Goal: Information Seeking & Learning: Understand process/instructions

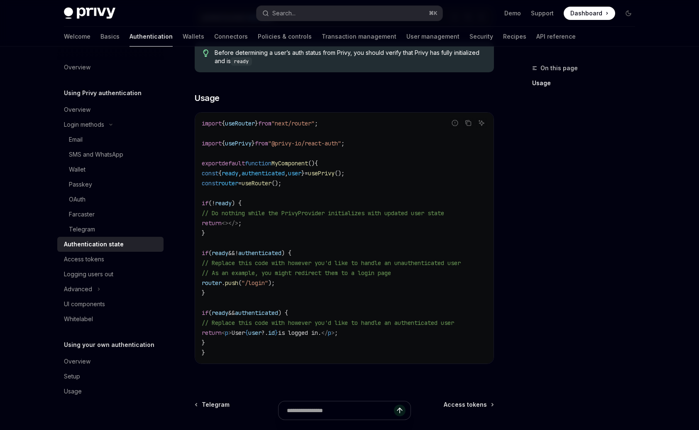
scroll to position [287, 0]
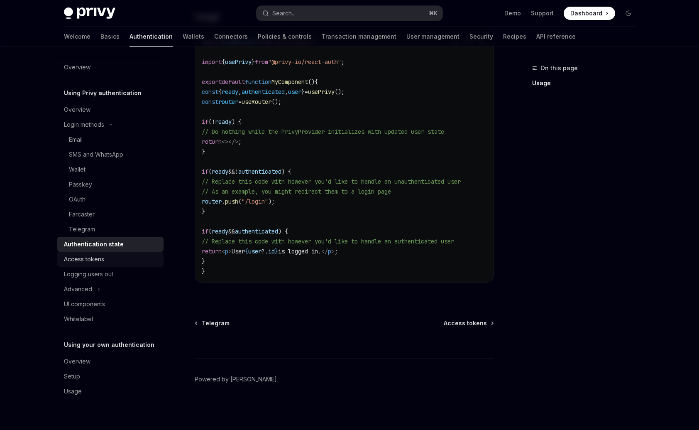
click at [118, 263] on div "Access tokens" at bounding box center [111, 259] width 95 height 10
type textarea "*"
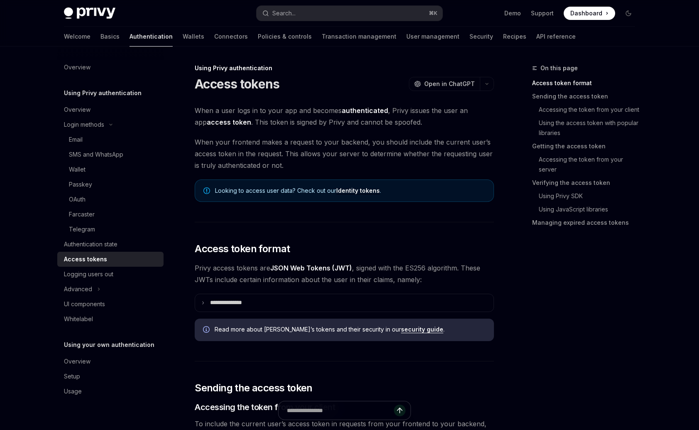
click at [269, 123] on span "When a user logs in to your app and becomes authenticated , Privy issues the us…" at bounding box center [344, 116] width 299 height 23
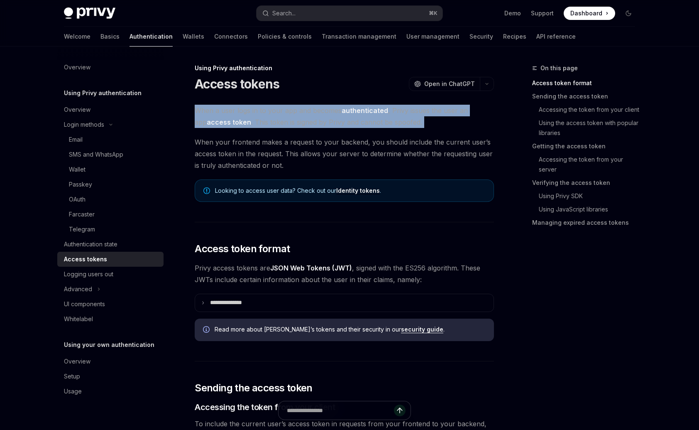
click at [268, 124] on span "When a user logs in to your app and becomes authenticated , Privy issues the us…" at bounding box center [344, 116] width 299 height 23
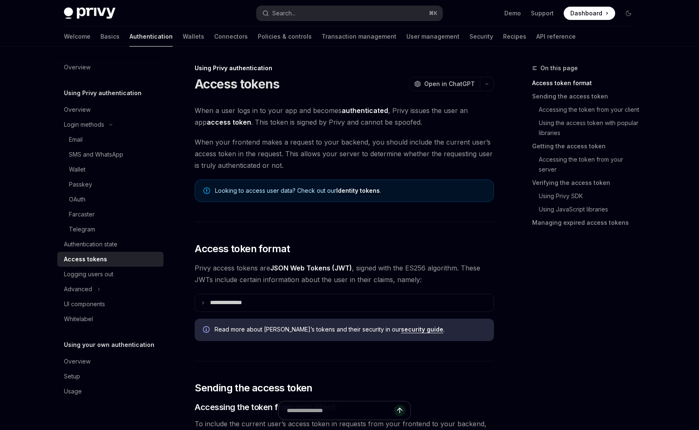
click at [272, 125] on span "When a user logs in to your app and becomes authenticated , Privy issues the us…" at bounding box center [344, 116] width 299 height 23
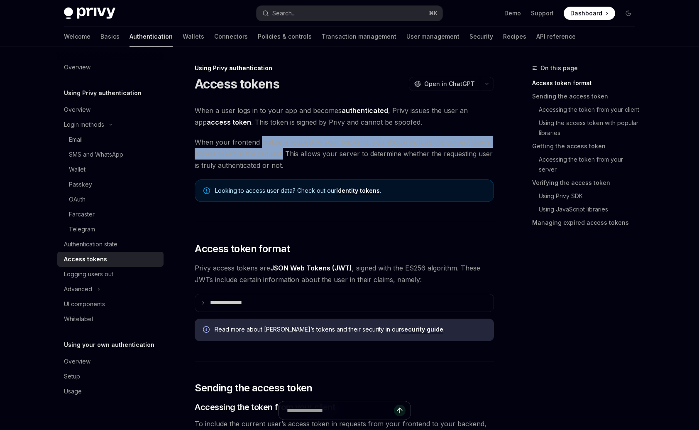
drag, startPoint x: 260, startPoint y: 139, endPoint x: 284, endPoint y: 152, distance: 27.0
click at [284, 152] on span "When your frontend makes a request to your backend, you should include the curr…" at bounding box center [344, 153] width 299 height 35
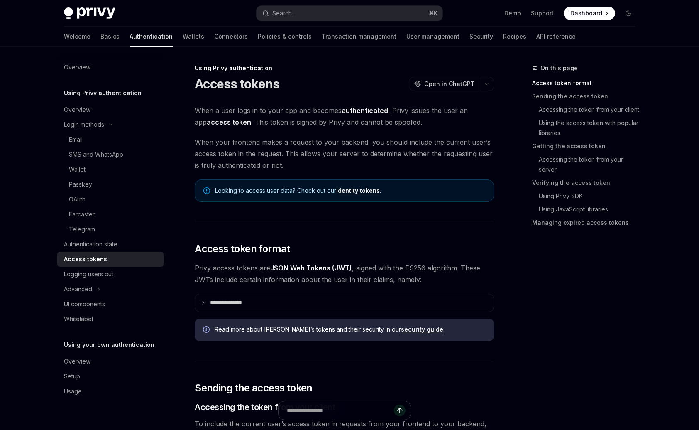
click at [289, 160] on span "When your frontend makes a request to your backend, you should include the curr…" at bounding box center [344, 153] width 299 height 35
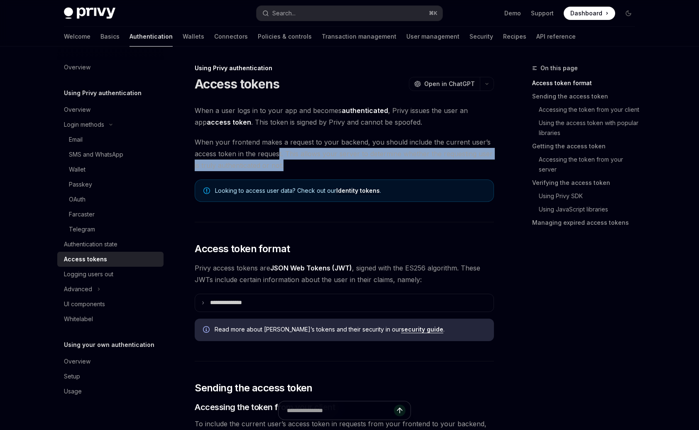
drag, startPoint x: 287, startPoint y: 164, endPoint x: 279, endPoint y: 156, distance: 10.9
click at [279, 156] on span "When your frontend makes a request to your backend, you should include the curr…" at bounding box center [344, 153] width 299 height 35
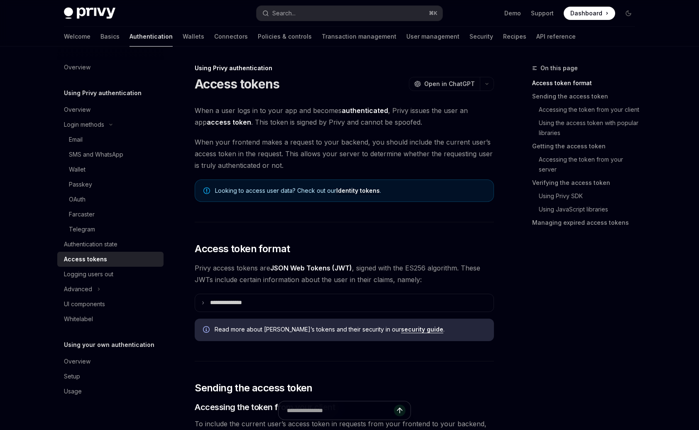
click at [282, 155] on span "When your frontend makes a request to your backend, you should include the curr…" at bounding box center [344, 153] width 299 height 35
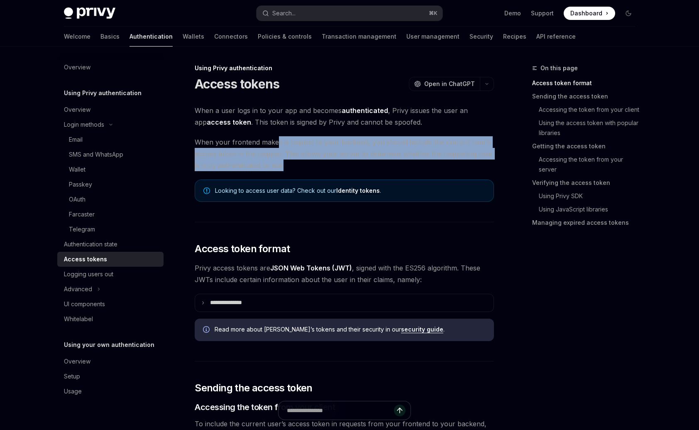
drag, startPoint x: 276, startPoint y: 144, endPoint x: 286, endPoint y: 162, distance: 20.6
click at [286, 162] on span "When your frontend makes a request to your backend, you should include the curr…" at bounding box center [344, 153] width 299 height 35
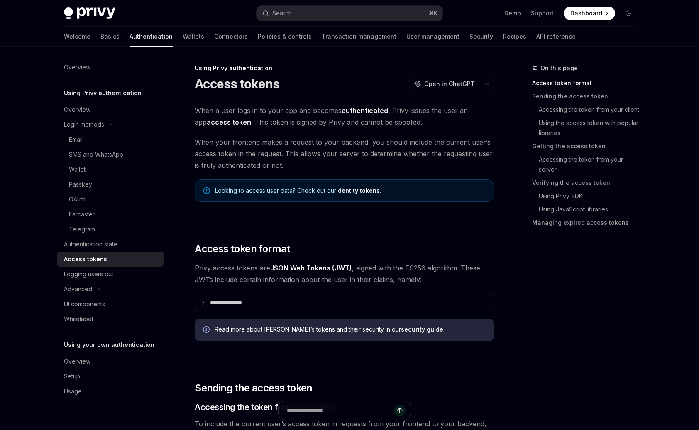
click at [289, 163] on span "When your frontend makes a request to your backend, you should include the curr…" at bounding box center [344, 153] width 299 height 35
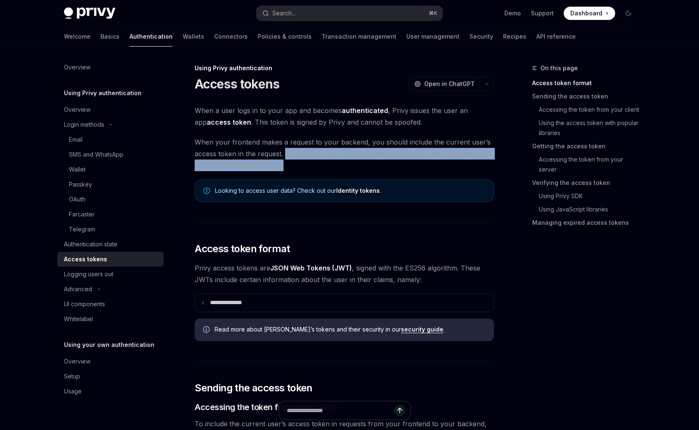
drag, startPoint x: 288, startPoint y: 166, endPoint x: 286, endPoint y: 155, distance: 10.9
click at [286, 155] on span "When your frontend makes a request to your backend, you should include the curr…" at bounding box center [344, 153] width 299 height 35
click at [286, 152] on span "When your frontend makes a request to your backend, you should include the curr…" at bounding box center [344, 153] width 299 height 35
drag, startPoint x: 292, startPoint y: 166, endPoint x: 282, endPoint y: 149, distance: 19.7
click at [282, 149] on span "When your frontend makes a request to your backend, you should include the curr…" at bounding box center [344, 153] width 299 height 35
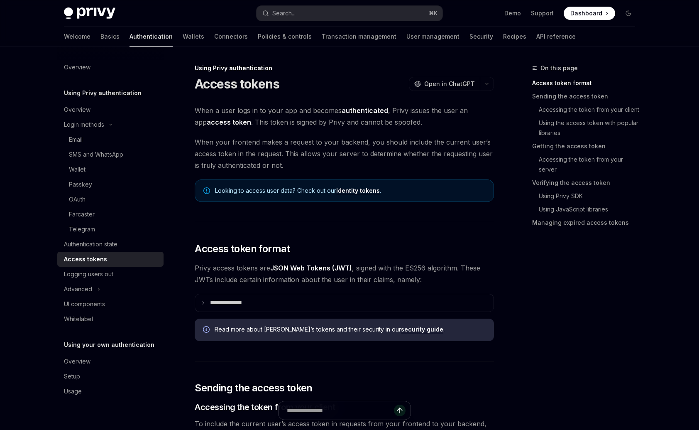
click at [282, 155] on span "When your frontend makes a request to your backend, you should include the curr…" at bounding box center [344, 153] width 299 height 35
drag, startPoint x: 284, startPoint y: 164, endPoint x: 283, endPoint y: 159, distance: 4.2
click at [283, 159] on span "When your frontend makes a request to your backend, you should include the curr…" at bounding box center [344, 153] width 299 height 35
click at [325, 161] on span "When your frontend makes a request to your backend, you should include the curr…" at bounding box center [344, 153] width 299 height 35
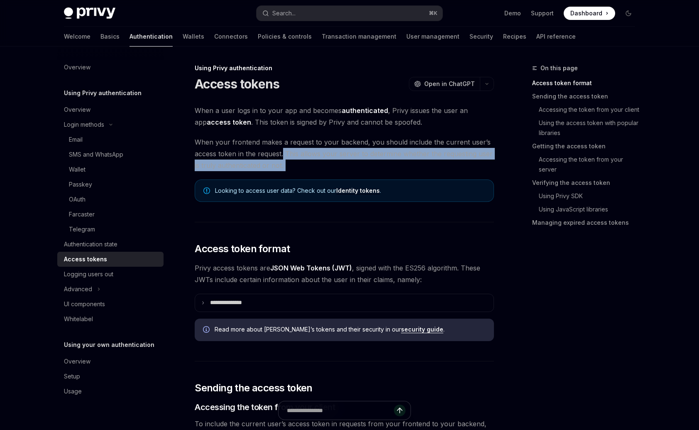
drag, startPoint x: 283, startPoint y: 156, endPoint x: 300, endPoint y: 174, distance: 25.0
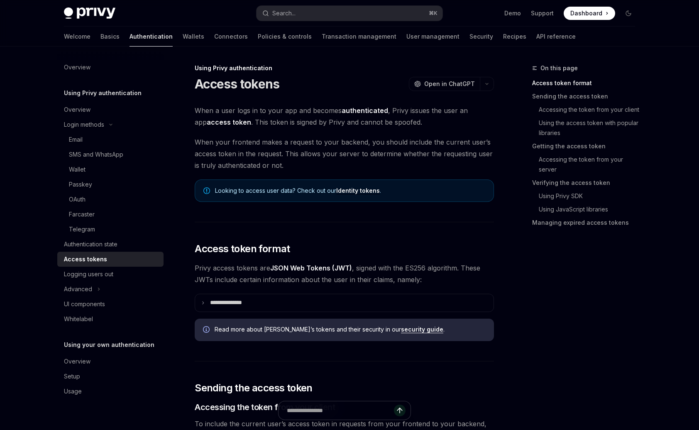
click at [300, 167] on span "When your frontend makes a request to your backend, you should include the curr…" at bounding box center [344, 153] width 299 height 35
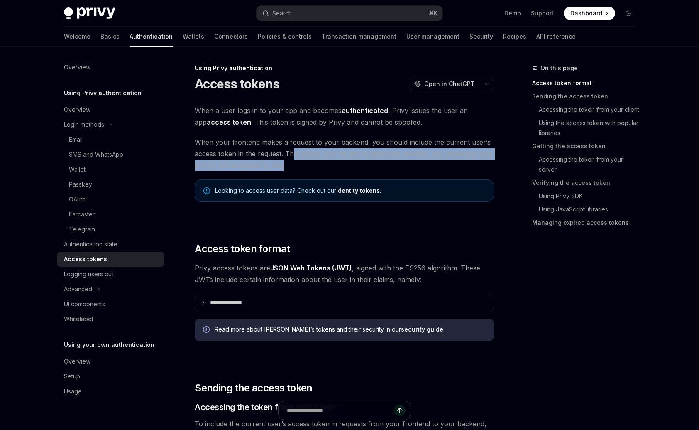
drag, startPoint x: 297, startPoint y: 166, endPoint x: 292, endPoint y: 156, distance: 11.2
click at [292, 156] on span "When your frontend makes a request to your backend, you should include the curr…" at bounding box center [344, 153] width 299 height 35
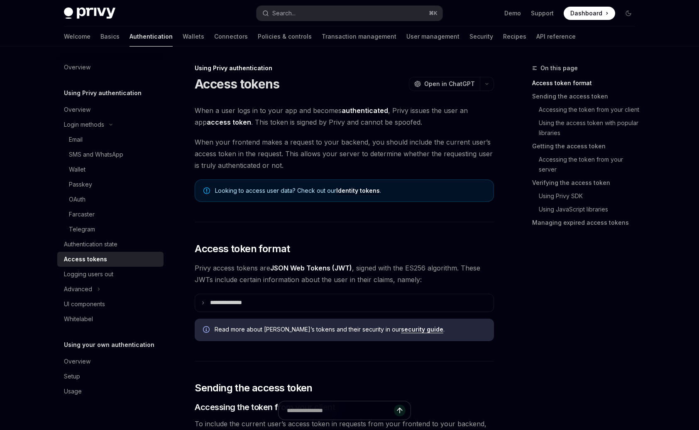
click at [292, 155] on span "When your frontend makes a request to your backend, you should include the curr…" at bounding box center [344, 153] width 299 height 35
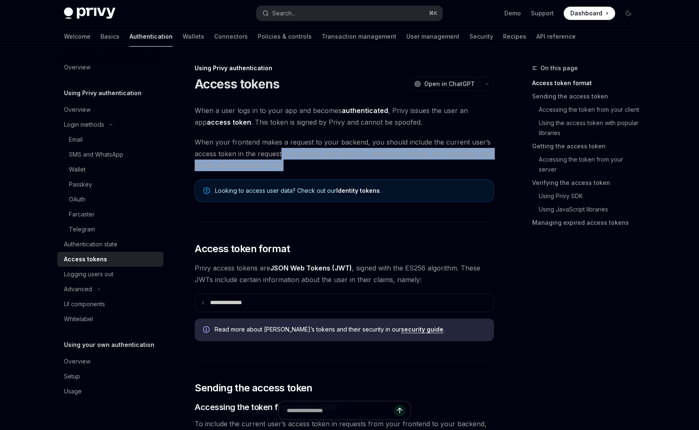
drag, startPoint x: 284, startPoint y: 166, endPoint x: 281, endPoint y: 157, distance: 8.8
click at [281, 158] on span "When your frontend makes a request to your backend, you should include the curr…" at bounding box center [344, 153] width 299 height 35
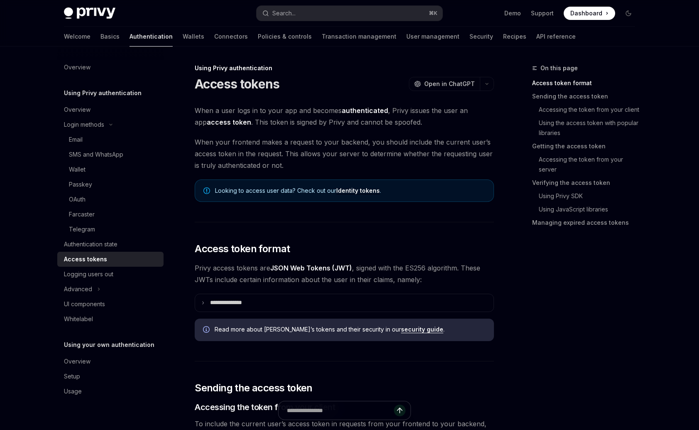
click at [300, 165] on span "When your frontend makes a request to your backend, you should include the curr…" at bounding box center [344, 153] width 299 height 35
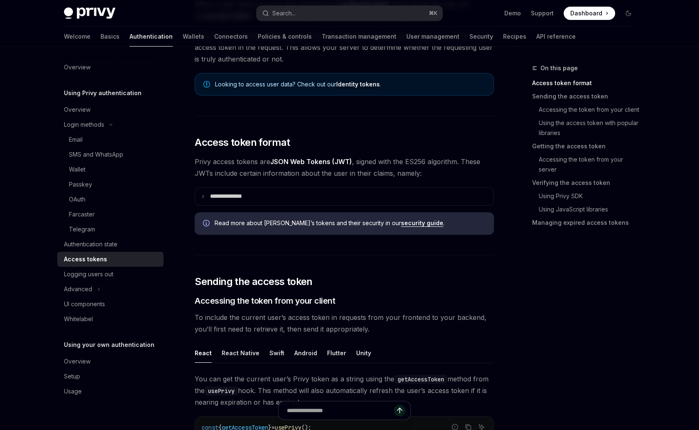
scroll to position [151, 0]
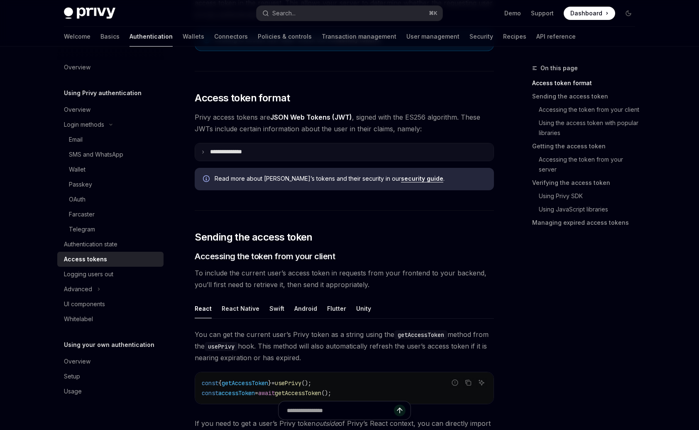
click at [266, 154] on summary "**********" at bounding box center [344, 151] width 299 height 17
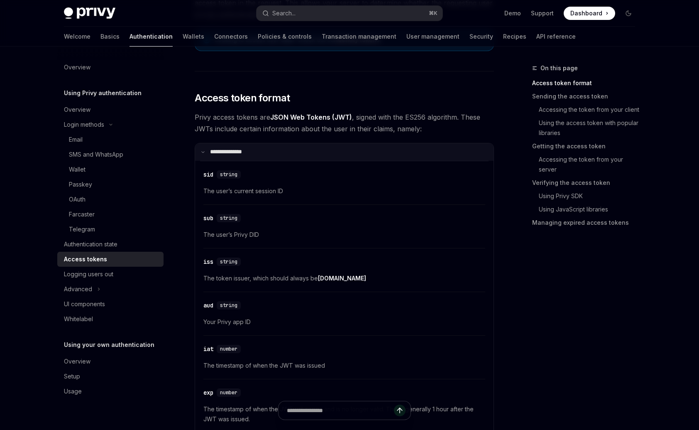
scroll to position [162, 0]
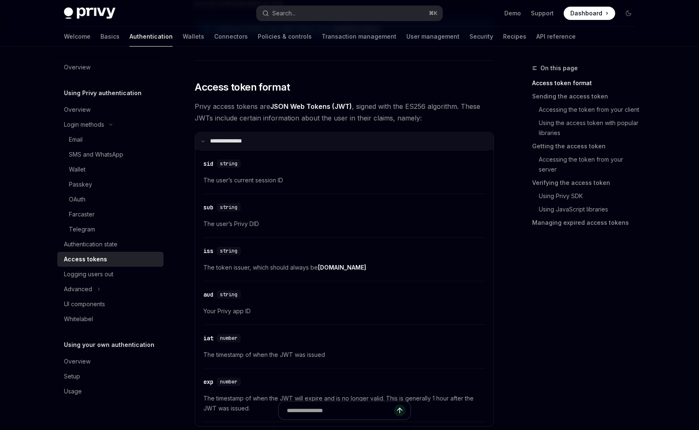
click at [262, 144] on summary "**********" at bounding box center [344, 140] width 299 height 17
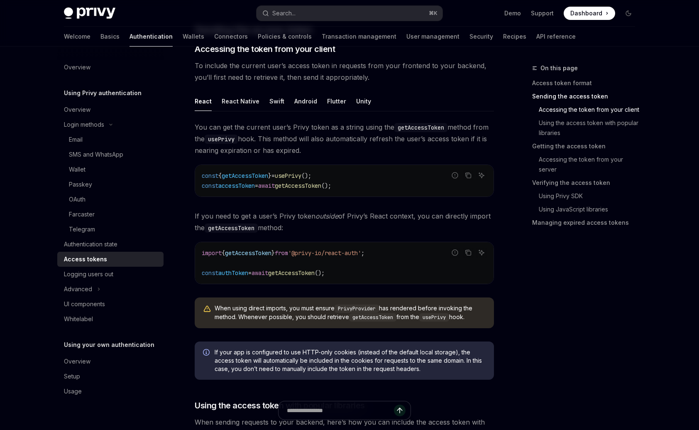
scroll to position [315, 0]
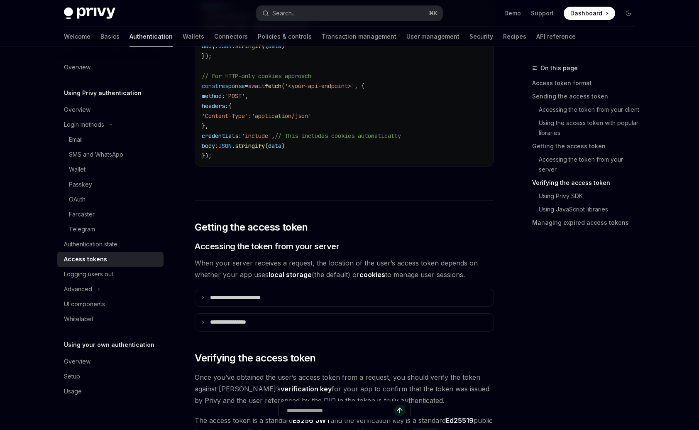
scroll to position [1208, 0]
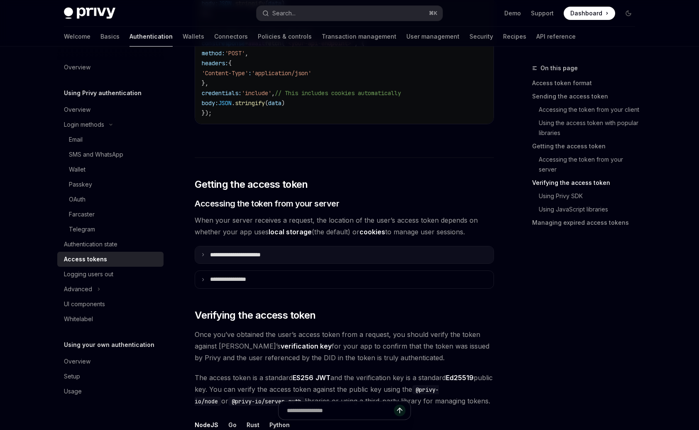
click at [356, 258] on summary "**********" at bounding box center [344, 254] width 299 height 17
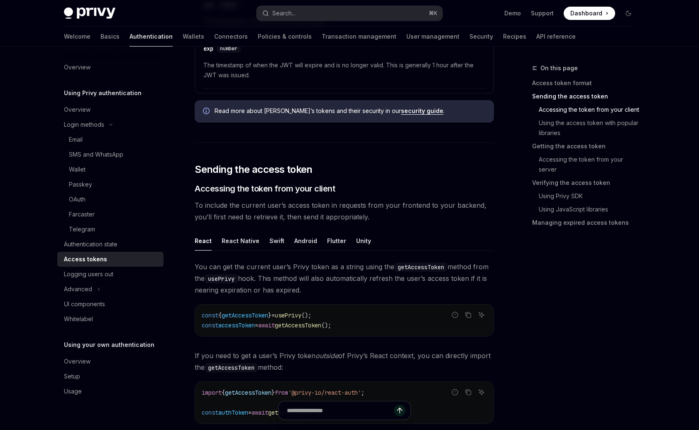
scroll to position [484, 0]
